Goal: Transaction & Acquisition: Purchase product/service

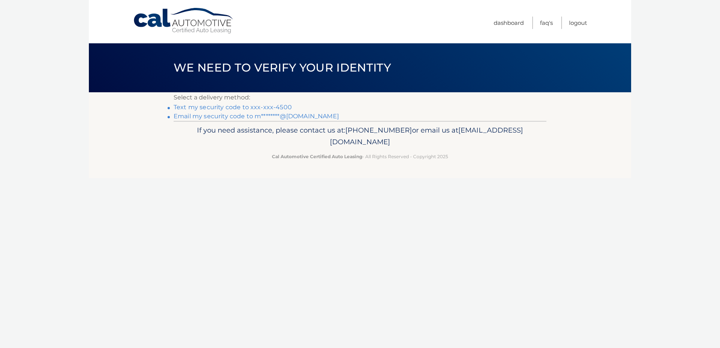
click at [223, 108] on link "Text my security code to xxx-xxx-4500" at bounding box center [233, 107] width 118 height 7
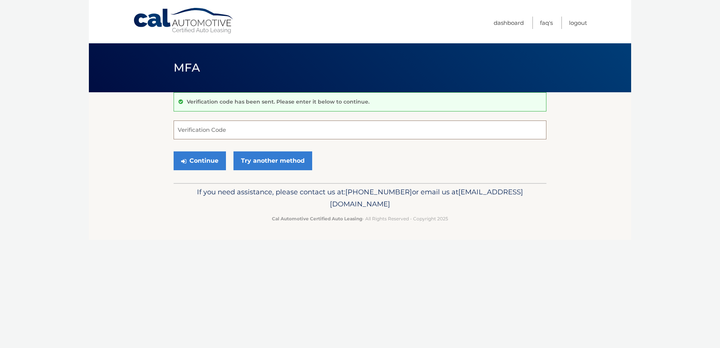
click at [203, 133] on input "Verification Code" at bounding box center [360, 130] width 373 height 19
type input "944723"
click at [197, 161] on button "Continue" at bounding box center [200, 160] width 52 height 19
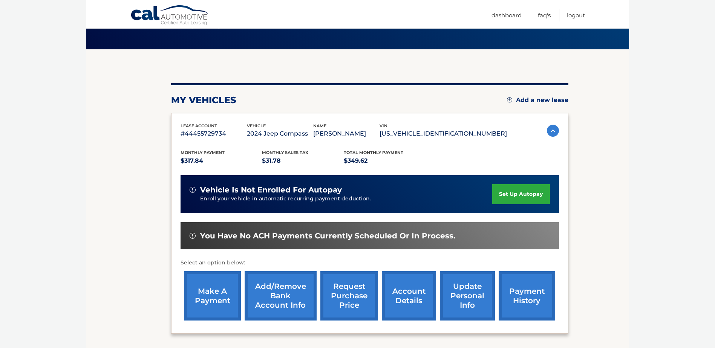
scroll to position [108, 0]
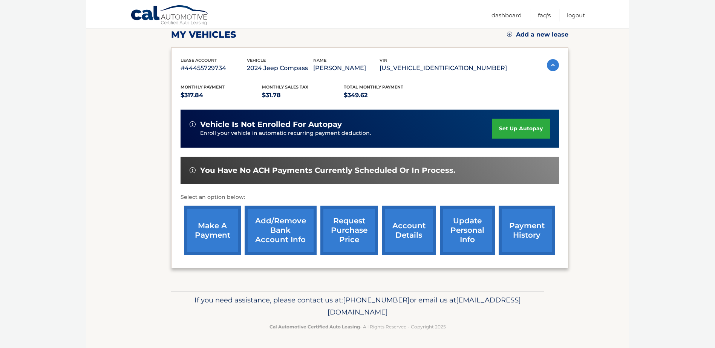
click at [206, 240] on link "make a payment" at bounding box center [212, 230] width 57 height 49
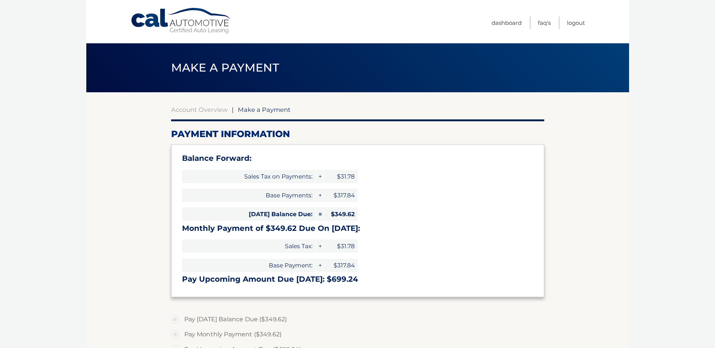
select select "MWZlMDRjNDktYTE1OC00M2FkLTg1YTgtYzQwNDNiNDFhNjQ4"
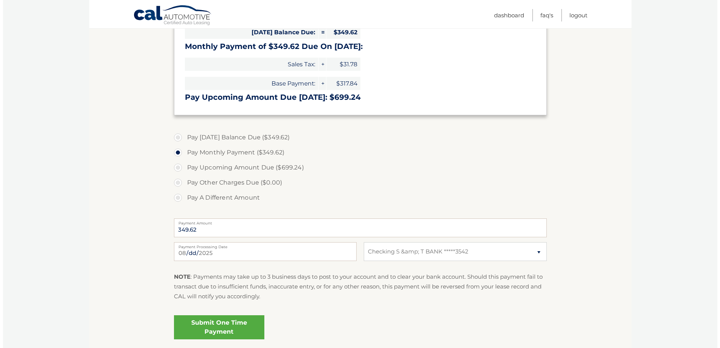
scroll to position [188, 0]
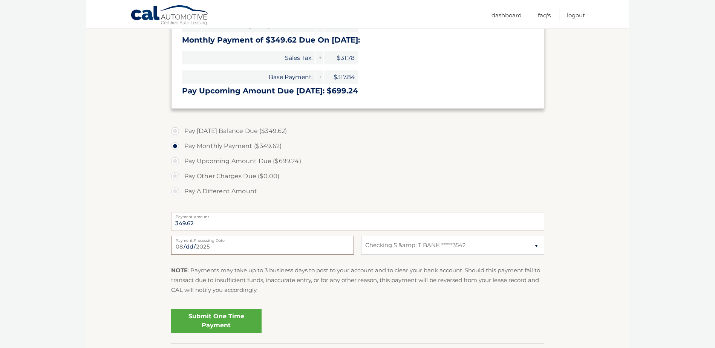
click at [350, 248] on input "2025-08-16" at bounding box center [262, 245] width 183 height 19
type input "2025-08-22"
click at [213, 319] on link "Submit One Time Payment" at bounding box center [216, 321] width 90 height 24
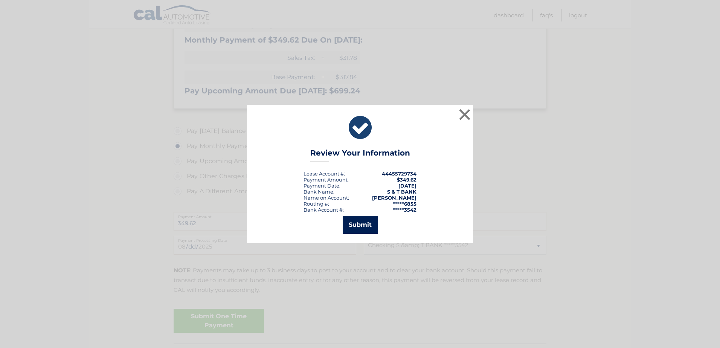
click at [362, 223] on button "Submit" at bounding box center [360, 225] width 35 height 18
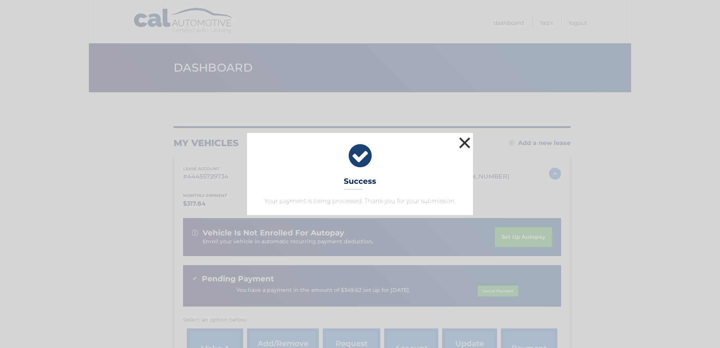
click at [464, 144] on button "×" at bounding box center [464, 142] width 15 height 15
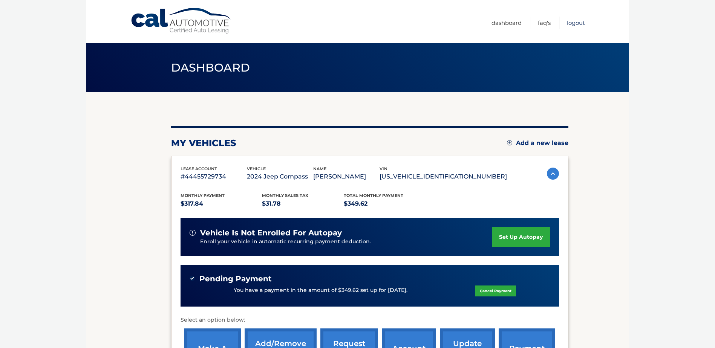
click at [573, 25] on link "Logout" at bounding box center [576, 23] width 18 height 12
